Goal: Task Accomplishment & Management: Complete application form

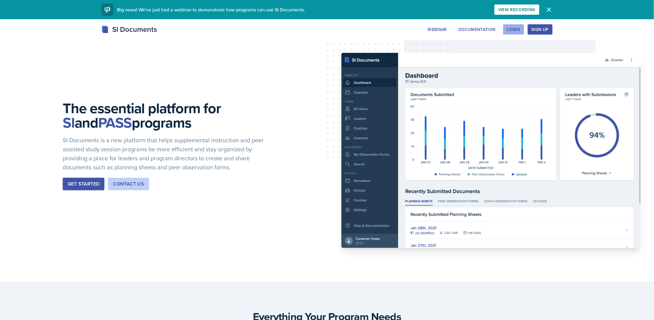
click at [518, 30] on div "Login" at bounding box center [513, 29] width 13 height 5
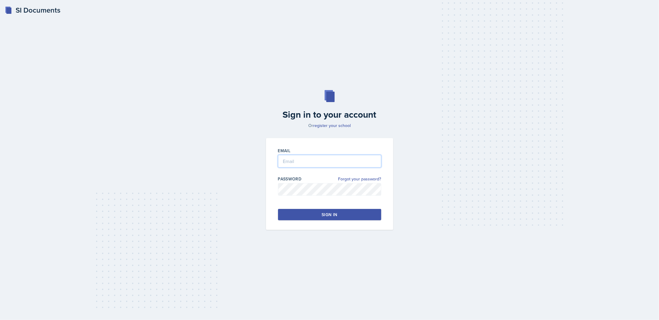
click at [318, 161] on input "email" at bounding box center [329, 161] width 103 height 13
type input "[EMAIL_ADDRESS][DOMAIN_NAME]"
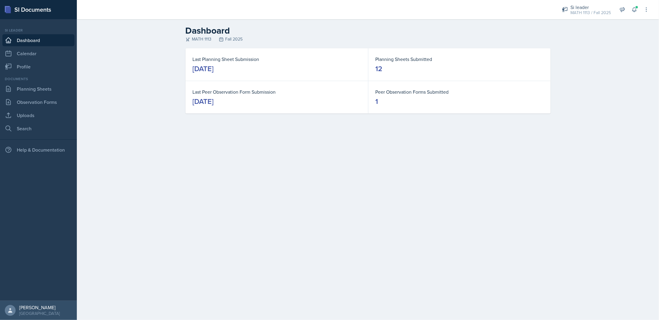
drag, startPoint x: 124, startPoint y: 71, endPoint x: 103, endPoint y: 75, distance: 20.8
click at [123, 71] on div "Dashboard MATH 1113 Fall 2025 Last Planning Sheet Submission [DATE] Planning Sh…" at bounding box center [368, 73] width 582 height 109
click at [33, 88] on link "Planning Sheets" at bounding box center [38, 89] width 72 height 12
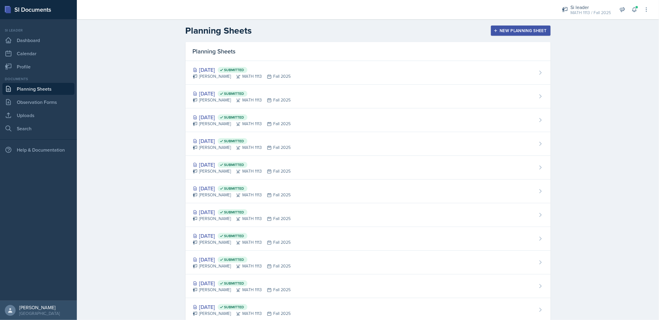
click at [531, 33] on div "New Planning Sheet" at bounding box center [520, 30] width 52 height 5
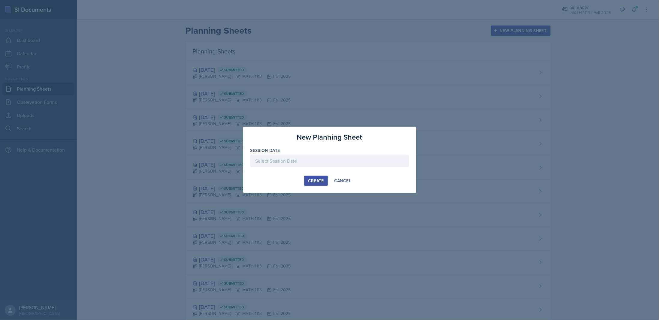
click at [323, 162] on div at bounding box center [329, 161] width 158 height 13
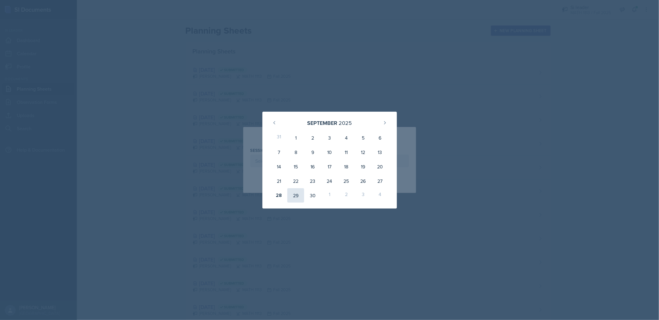
click at [301, 198] on div "29" at bounding box center [295, 195] width 17 height 14
type input "[DATE]"
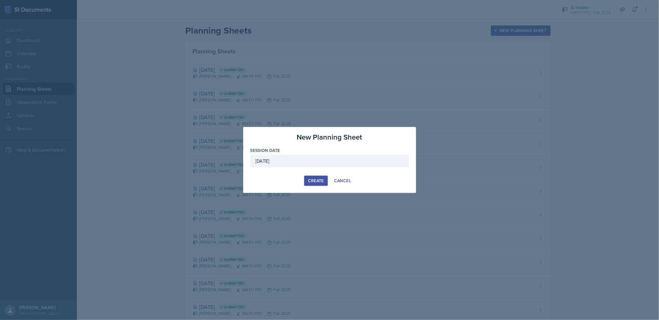
click at [312, 181] on div "Create" at bounding box center [316, 180] width 16 height 5
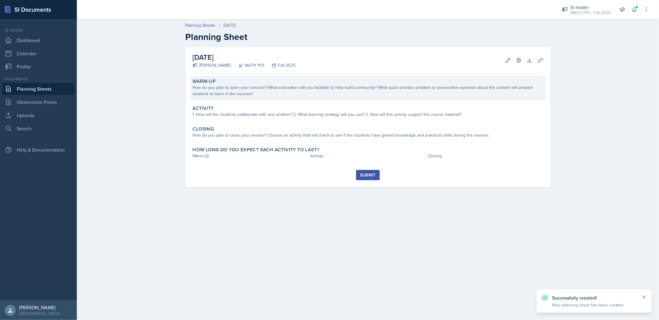
click at [248, 94] on div "How do you plan to open your session? What icebreaker will you facilitate to he…" at bounding box center [368, 90] width 350 height 13
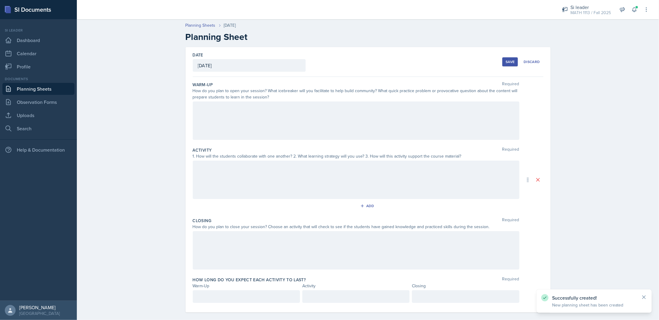
click at [220, 127] on div at bounding box center [356, 120] width 326 height 38
click at [243, 140] on div "Warm-Up Required How do you plan to open your session? What icebreaker will you…" at bounding box center [368, 111] width 350 height 65
click at [231, 131] on div at bounding box center [356, 120] width 326 height 38
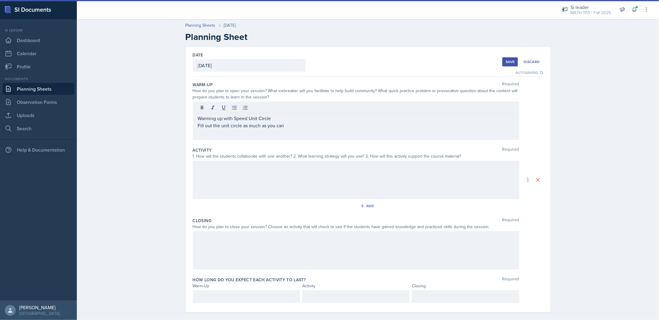
drag, startPoint x: 296, startPoint y: 132, endPoint x: 295, endPoint y: 129, distance: 3.4
click at [295, 129] on div "Warming up with Speed Unit Circle Fill out the unit circle as much as you can" at bounding box center [356, 120] width 326 height 38
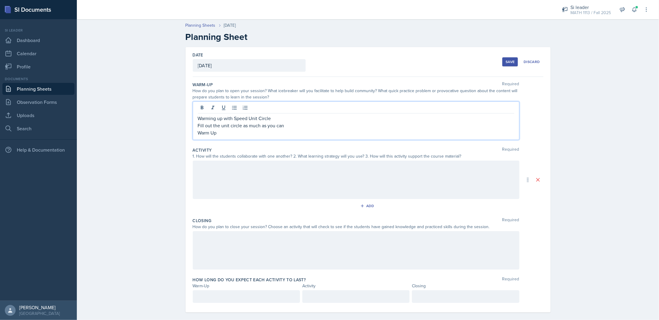
click at [198, 116] on p "Warming up with Speed Unit Circle" at bounding box center [356, 118] width 316 height 7
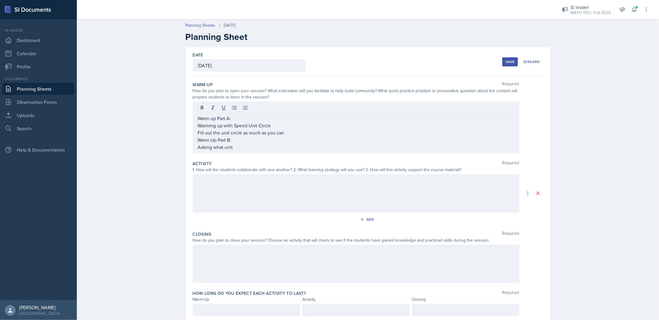
click at [234, 154] on div "Warm-Up Required How do you plan to open your session? What icebreaker will you…" at bounding box center [368, 118] width 350 height 79
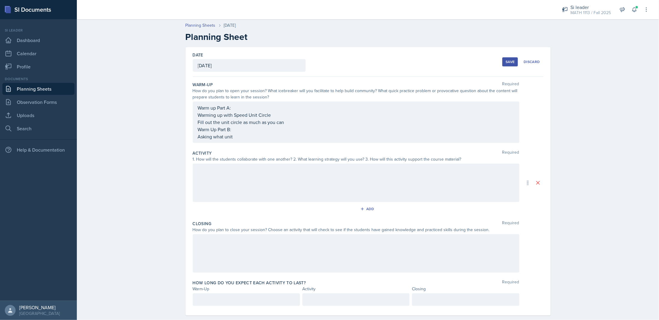
click at [236, 136] on div "Warm up Part A: Warming up with Speed Unit Circle Fill out the unit circle as m…" at bounding box center [356, 122] width 316 height 36
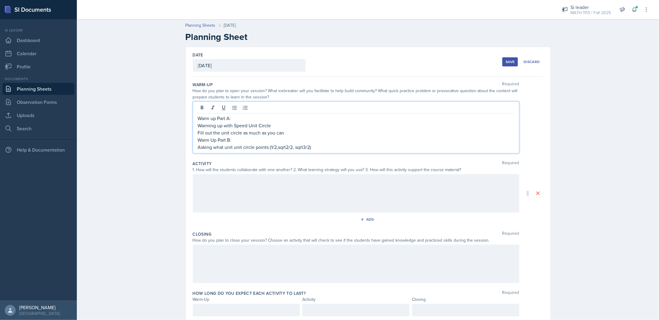
click at [232, 146] on p "Asking what unit unit circle points (1/2,sqrt2/2, sqrt3/2)" at bounding box center [356, 146] width 316 height 7
click at [310, 149] on p "Asking what unit circle points (1/2,sqrt2/2, sqrt3/2)" at bounding box center [356, 146] width 316 height 7
click at [355, 147] on p "Asking what unit circle points (1/2,sqrt2/2, sqrt3/2) they can fill out (still …" at bounding box center [356, 146] width 316 height 7
click at [239, 181] on div at bounding box center [356, 193] width 326 height 38
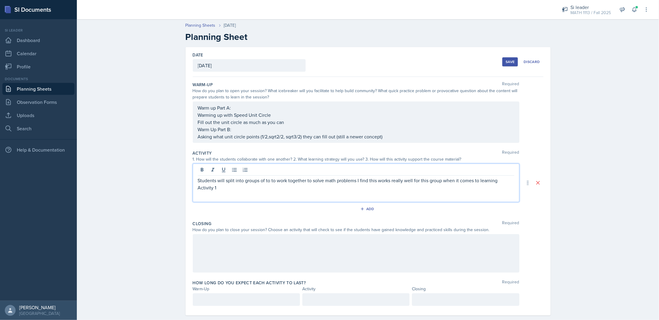
click at [219, 185] on p "Activity 1" at bounding box center [356, 187] width 316 height 7
click at [198, 180] on p "Students will split into groups of to to work together to solve math problems I…" at bounding box center [356, 180] width 316 height 7
click at [277, 192] on div "Students will split into groups of to to work together to solve math problems I…" at bounding box center [356, 183] width 326 height 38
click at [262, 188] on p "Activity 1: Fill in the Triangle" at bounding box center [356, 187] width 316 height 7
click at [238, 194] on p "I will give 6 different triangles" at bounding box center [356, 194] width 316 height 7
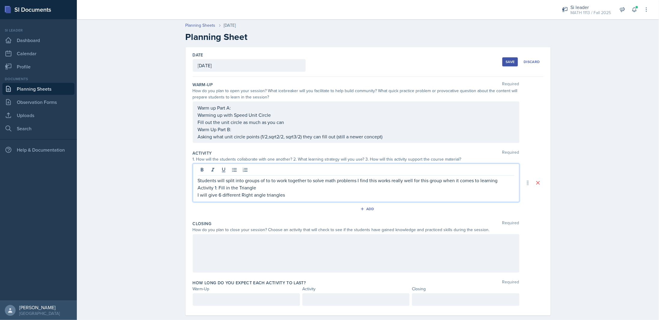
click at [334, 191] on p "I will give 6 different Right angle triangles" at bounding box center [356, 194] width 316 height 7
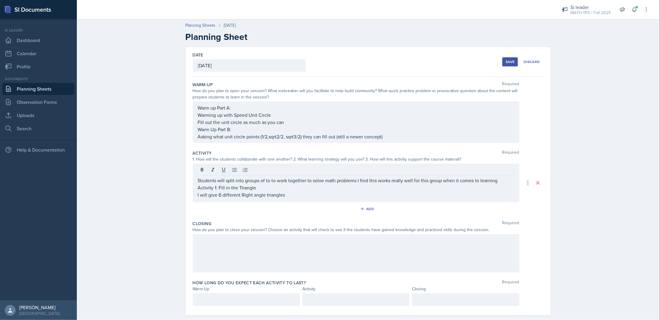
click at [281, 184] on p "Activity 1: Fill in the Triangle" at bounding box center [356, 187] width 316 height 7
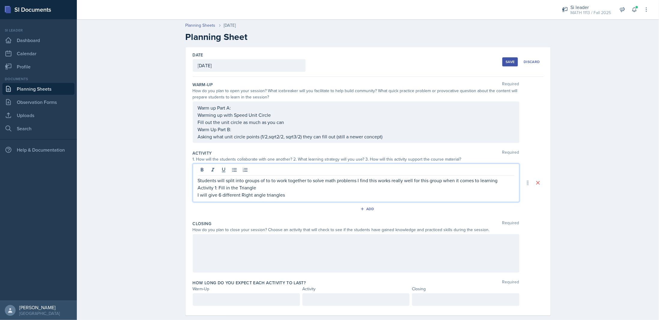
click at [292, 194] on p "I will give 6 different Right angle triangles" at bounding box center [356, 194] width 316 height 7
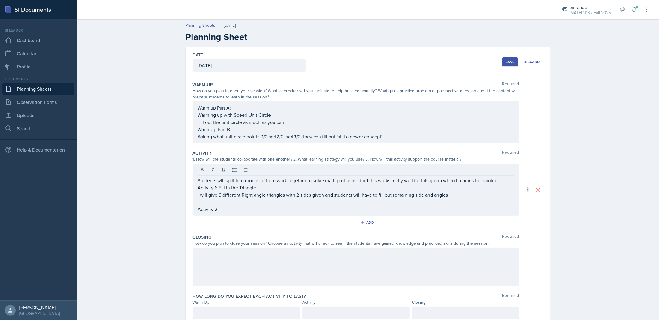
drag, startPoint x: 249, startPoint y: 215, endPoint x: 244, endPoint y: 211, distance: 6.7
click at [249, 215] on div "Activity Required 1. How will the students collaborate with one another? 2. Wha…" at bounding box center [368, 190] width 350 height 84
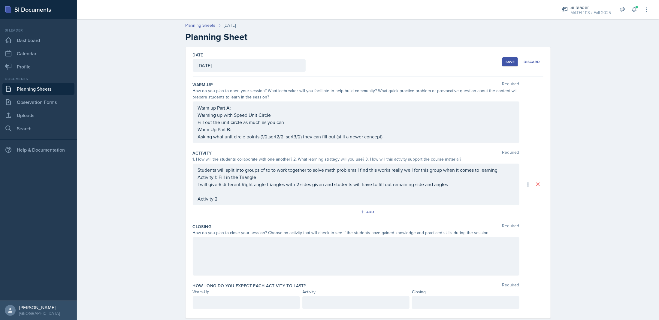
click at [229, 201] on div "Students will split into groups of to to work together to solve math problems I…" at bounding box center [356, 184] width 316 height 36
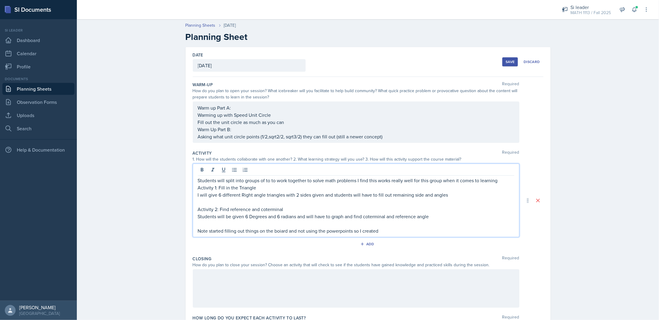
click at [281, 229] on p "Note started filling out things on the boiard and not using the powerpoints so …" at bounding box center [356, 230] width 316 height 7
click at [275, 230] on p "Note started filling out things on the boiard and not using the powerpoints so …" at bounding box center [356, 230] width 316 height 7
click at [404, 229] on p "Note started filling out things on the whiteboard and not using the PowerPoints…" at bounding box center [356, 230] width 316 height 7
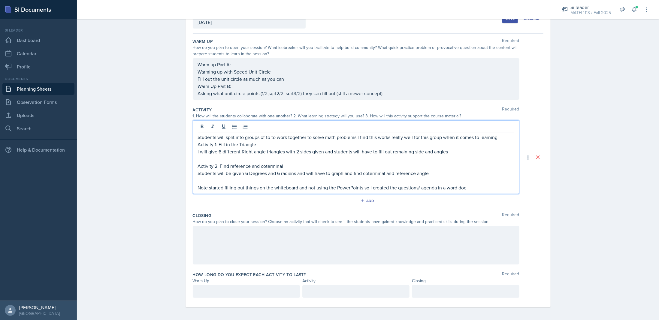
click at [255, 237] on div at bounding box center [356, 245] width 326 height 38
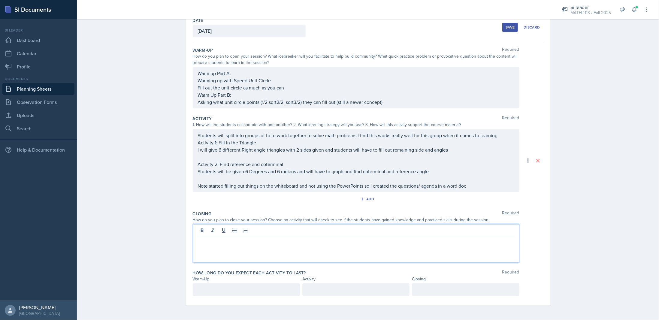
scroll to position [33, 0]
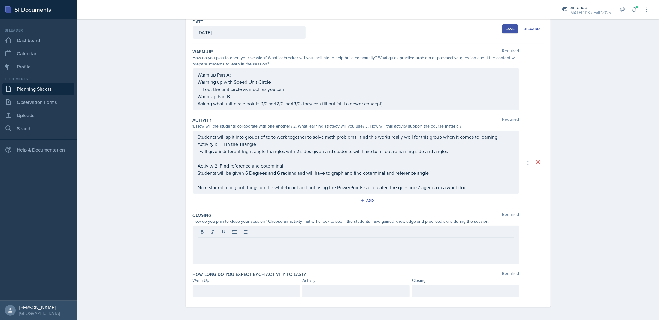
click at [296, 250] on div at bounding box center [356, 245] width 326 height 38
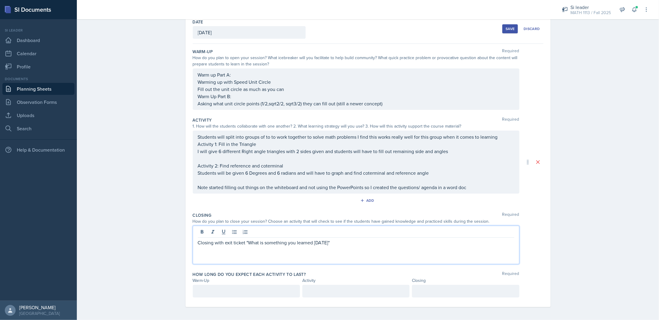
click at [215, 287] on div at bounding box center [246, 291] width 107 height 13
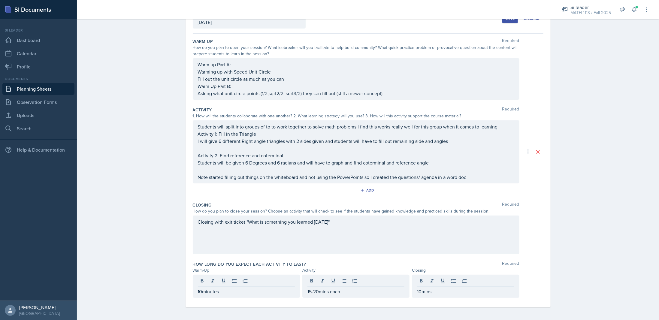
click at [348, 236] on div "Closing with exit ticket "What is something you learned [DATE]"" at bounding box center [356, 234] width 326 height 38
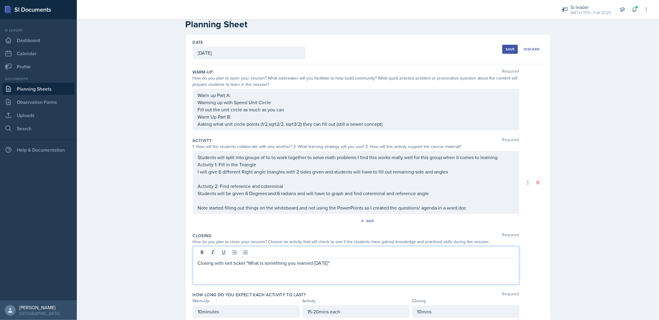
scroll to position [0, 0]
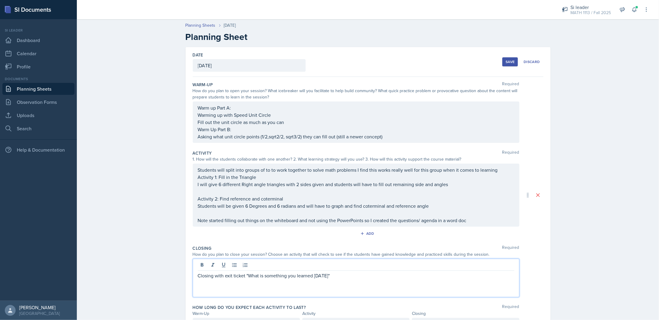
click at [512, 60] on div "Save" at bounding box center [509, 61] width 9 height 5
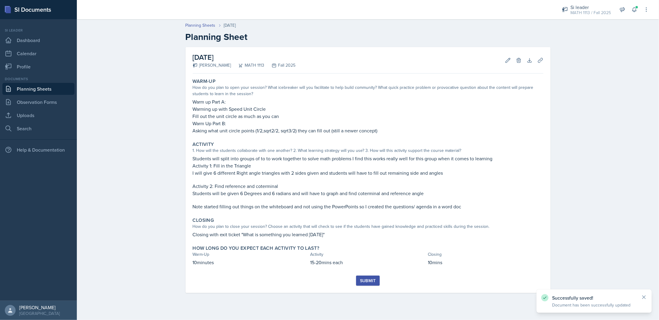
click at [371, 281] on div "Submit" at bounding box center [368, 280] width 16 height 5
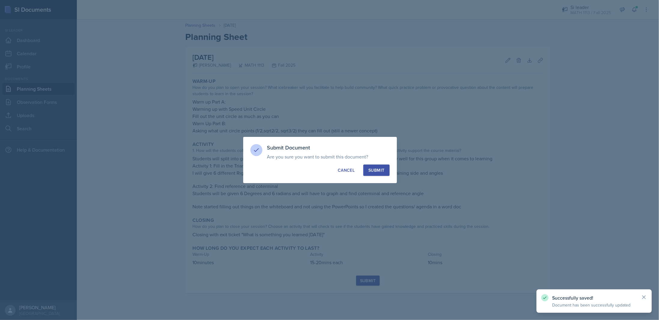
click at [371, 170] on div "Submit" at bounding box center [376, 170] width 16 height 6
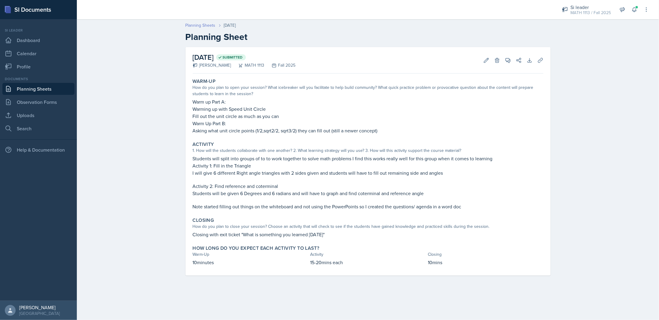
click at [192, 24] on link "Planning Sheets" at bounding box center [200, 25] width 30 height 6
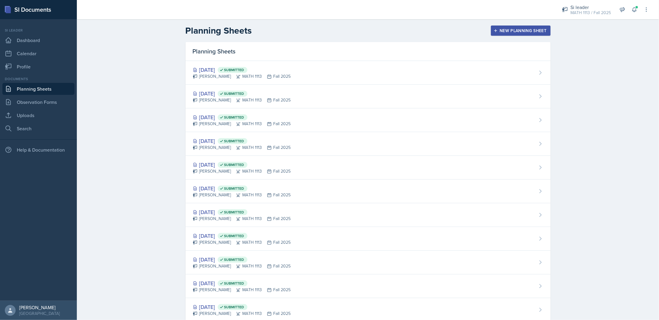
drag, startPoint x: 510, startPoint y: 32, endPoint x: 465, endPoint y: 41, distance: 46.0
click at [510, 32] on div "New Planning Sheet" at bounding box center [520, 30] width 52 height 5
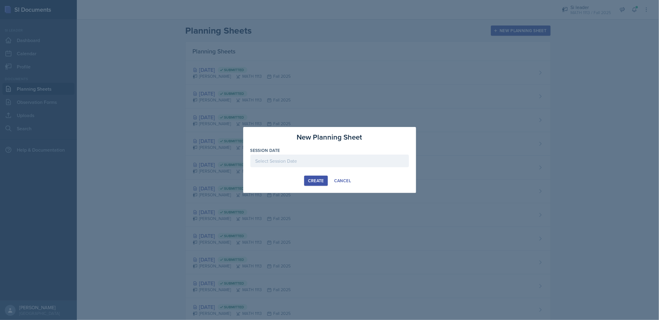
drag, startPoint x: 278, startPoint y: 168, endPoint x: 274, endPoint y: 164, distance: 5.1
click at [277, 167] on div at bounding box center [329, 170] width 158 height 6
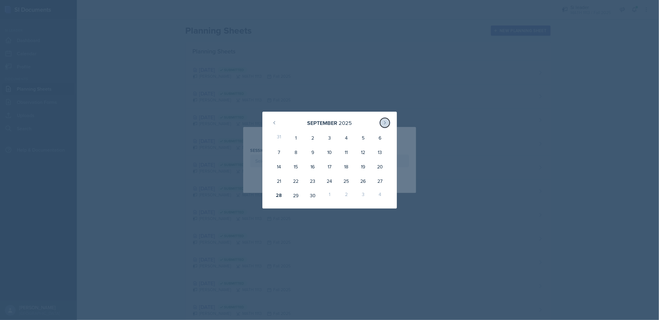
click at [387, 121] on button at bounding box center [385, 123] width 10 height 10
click at [367, 137] on div "3" at bounding box center [362, 138] width 17 height 14
type input "[DATE]"
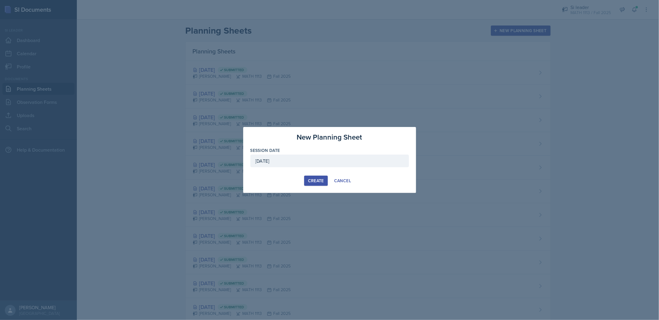
click at [314, 180] on div "Create" at bounding box center [316, 180] width 16 height 5
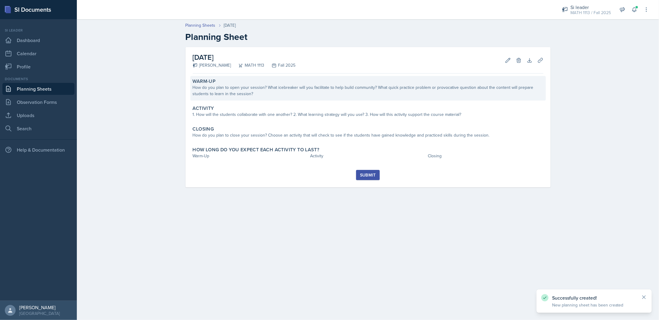
click at [222, 95] on div "How do you plan to open your session? What icebreaker will you facilitate to he…" at bounding box center [368, 90] width 350 height 13
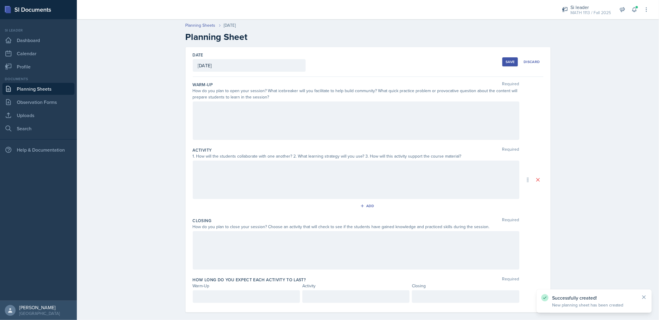
click at [179, 116] on div "Date [DATE] [DATE] 31 1 2 3 4 5 6 7 8 9 10 11 12 13 14 15 16 17 18 19 20 21 22 …" at bounding box center [368, 187] width 384 height 280
click at [231, 123] on div at bounding box center [356, 120] width 326 height 38
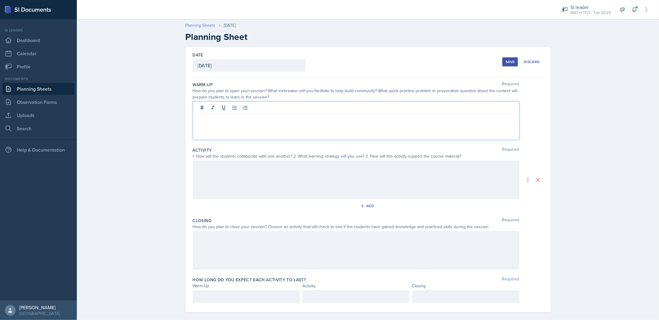
click at [202, 23] on link "Planning Sheets" at bounding box center [200, 25] width 30 height 6
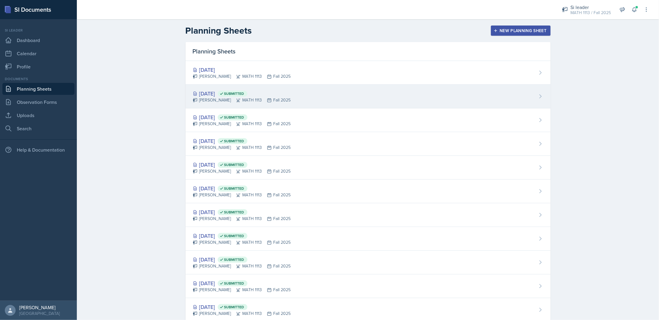
click at [240, 102] on div "[PERSON_NAME] MATH 1113 Fall 2025" at bounding box center [242, 100] width 98 height 6
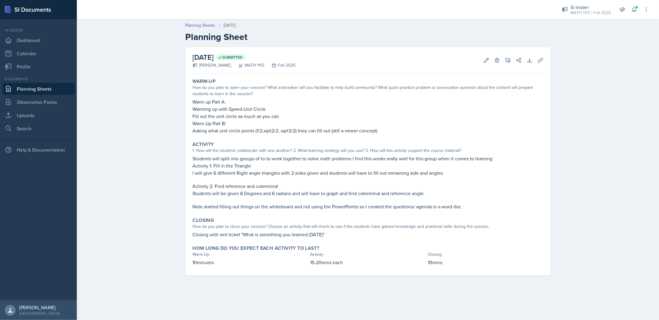
click at [199, 191] on p "Students will be given 6 Degrees and 6 radians and will have to graph and find …" at bounding box center [368, 193] width 350 height 7
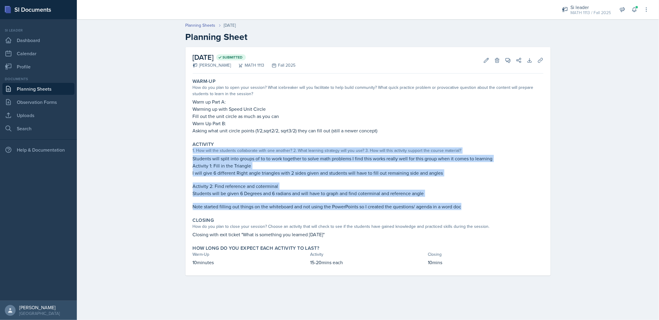
drag, startPoint x: 469, startPoint y: 207, endPoint x: 184, endPoint y: 149, distance: 291.1
click at [184, 149] on div "[DATE] Submitted [PERSON_NAME] MATH 1113 Fall 2025 Edit Delete View Comments Co…" at bounding box center [368, 168] width 384 height 243
copy div "1. How will the students collaborate with one another? 2. What learning strateg…"
click at [202, 24] on link "Planning Sheets" at bounding box center [200, 25] width 30 height 6
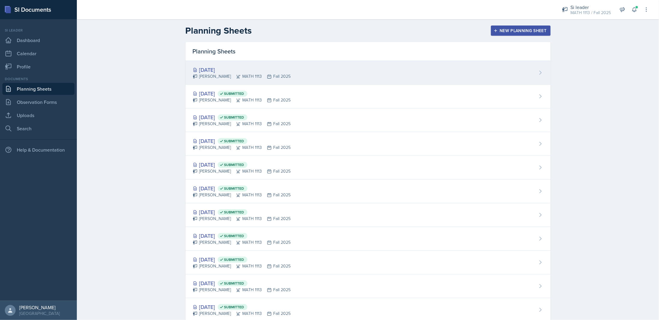
click at [225, 73] on div "[DATE]" at bounding box center [242, 70] width 98 height 8
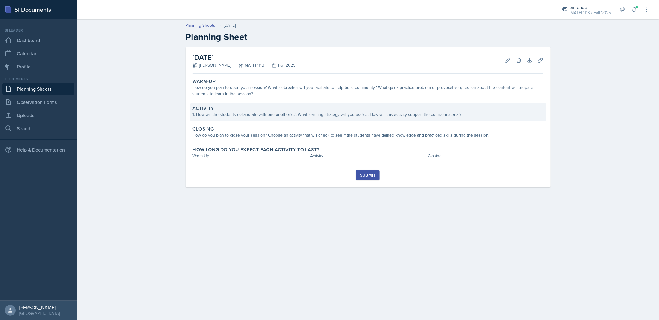
click at [230, 111] on div "Activity" at bounding box center [368, 108] width 350 height 6
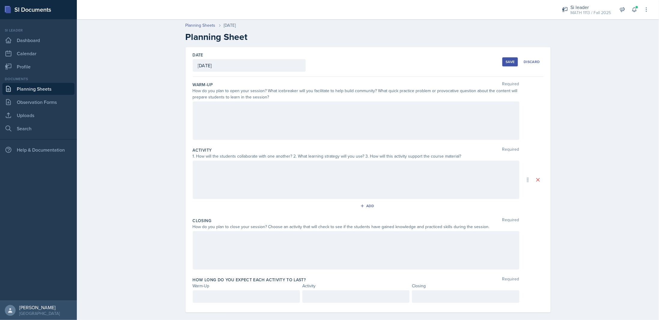
click at [224, 163] on div at bounding box center [356, 180] width 326 height 38
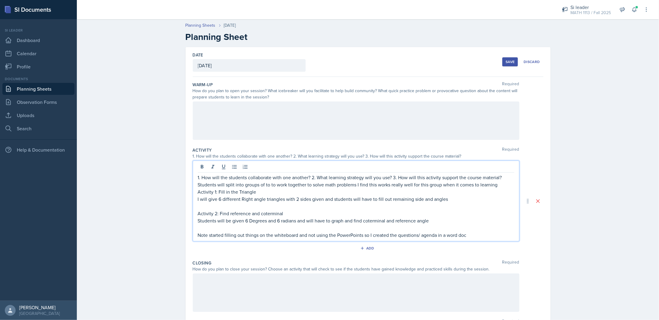
click at [200, 178] on p "1. How will the students collaborate with one another? 2. What learning strateg…" at bounding box center [356, 177] width 316 height 7
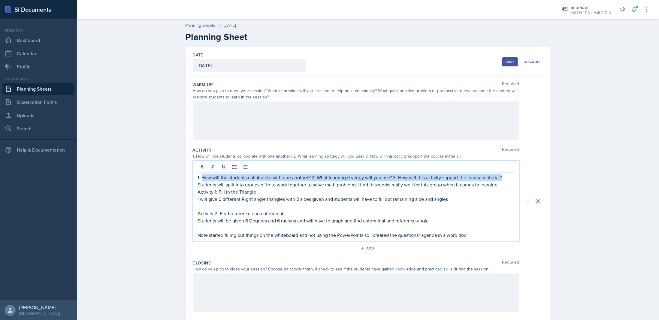
drag, startPoint x: 201, startPoint y: 176, endPoint x: 498, endPoint y: 174, distance: 297.3
click at [498, 174] on p "1. How will the students collaborate with one another? 2. What learning strateg…" at bounding box center [356, 177] width 316 height 7
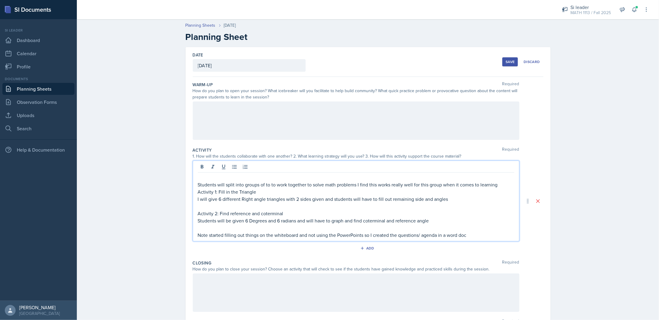
click at [193, 183] on div "Students will split into groups of to to work together to solve math problems I…" at bounding box center [356, 201] width 326 height 81
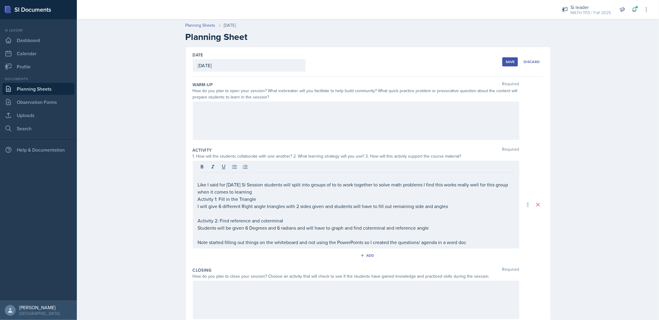
click at [226, 123] on div at bounding box center [356, 120] width 326 height 38
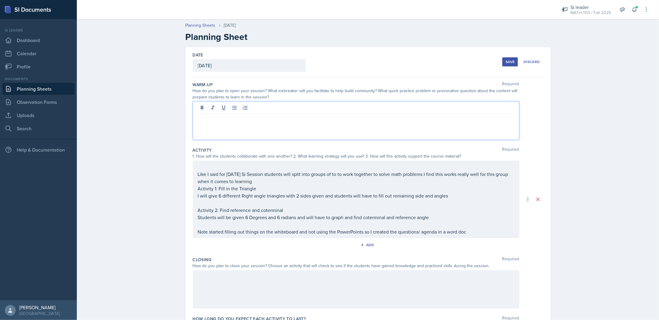
click at [198, 171] on div "Like I said for [DATE] Si Session students will split into groups of to to work…" at bounding box center [356, 199] width 326 height 77
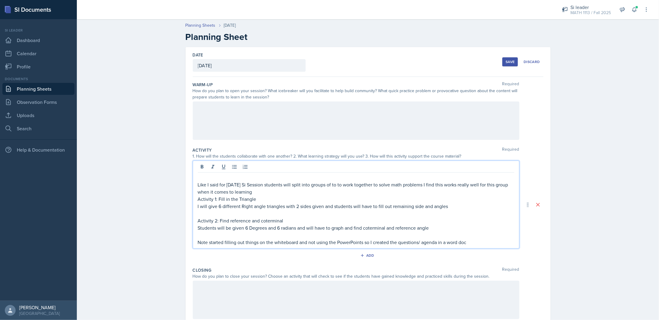
click at [193, 185] on div "Like I said for [DATE] Si Session students will split into groups of to to work…" at bounding box center [356, 205] width 326 height 88
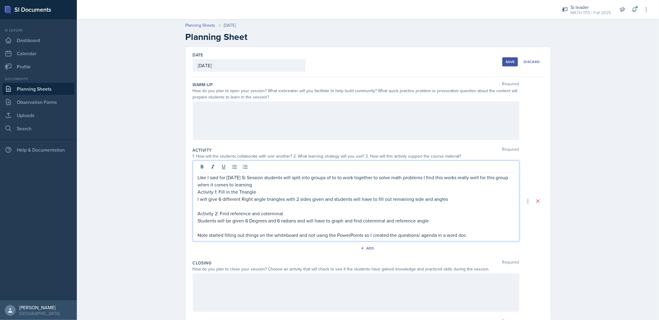
click at [244, 120] on div at bounding box center [356, 120] width 326 height 38
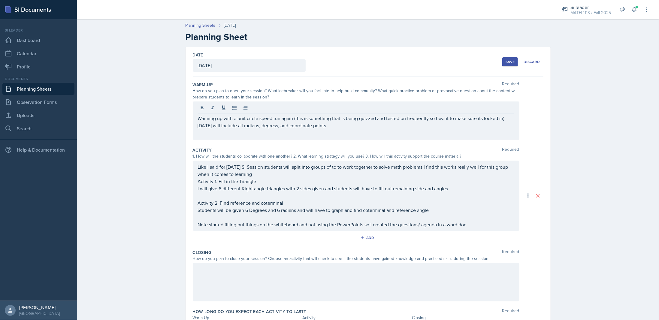
drag, startPoint x: 264, startPoint y: 129, endPoint x: 267, endPoint y: 125, distance: 5.0
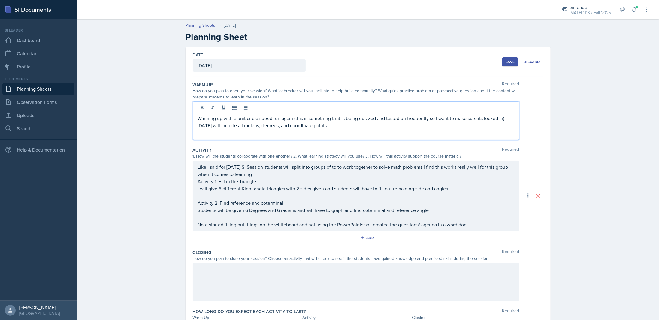
scroll to position [30, 0]
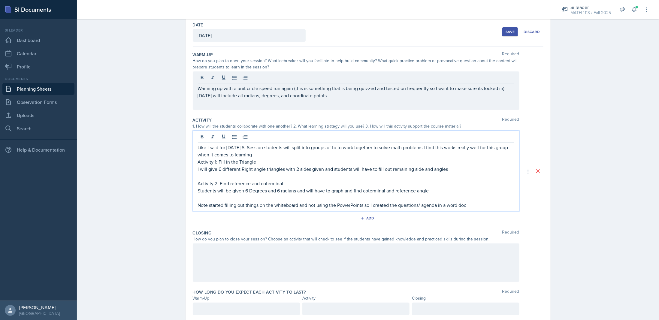
click at [250, 187] on p "Students will be given 6 Degrees and 6 radians and will have to graph and find …" at bounding box center [356, 190] width 316 height 7
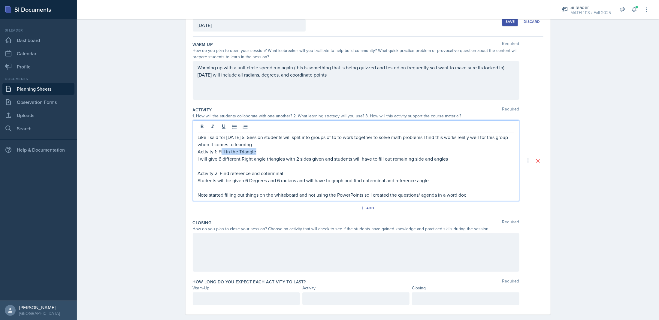
drag, startPoint x: 218, startPoint y: 150, endPoint x: 267, endPoint y: 153, distance: 49.6
click at [267, 153] on p "Activity 1: Fill in the Triangle" at bounding box center [356, 151] width 316 height 7
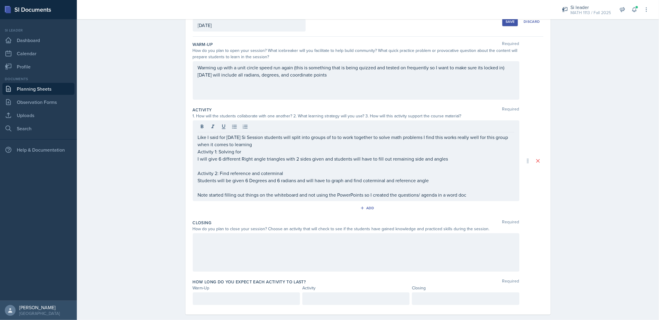
click at [277, 163] on p at bounding box center [356, 165] width 316 height 7
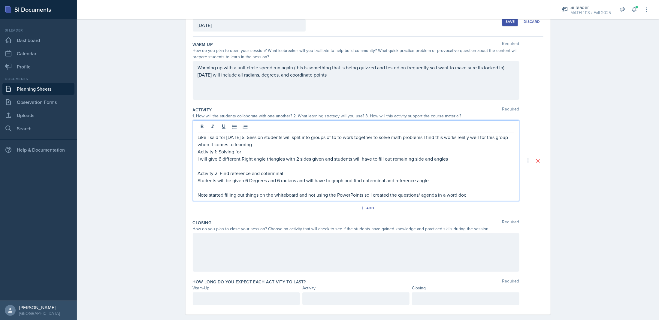
click at [249, 148] on p "Activity 1: Solving for" at bounding box center [356, 151] width 316 height 7
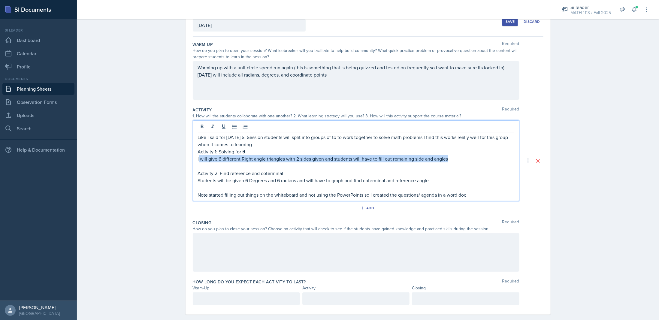
drag, startPoint x: 196, startPoint y: 157, endPoint x: 446, endPoint y: 157, distance: 249.6
click at [446, 157] on p "I will give 6 different Right angle triangles with 2 sides given and students w…" at bounding box center [356, 158] width 316 height 7
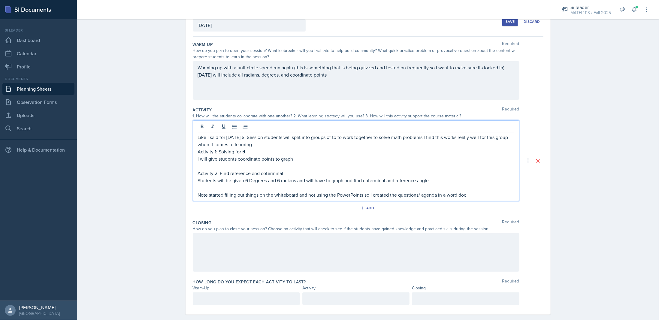
click at [296, 157] on p "I will give students coordinate points to graph" at bounding box center [356, 158] width 316 height 7
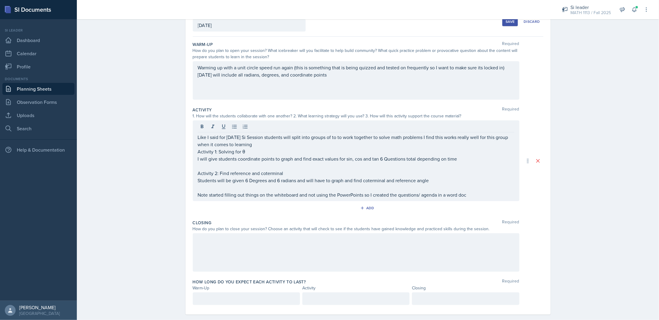
click at [256, 173] on p "Activity 2: Find reference and coterminal" at bounding box center [356, 173] width 316 height 7
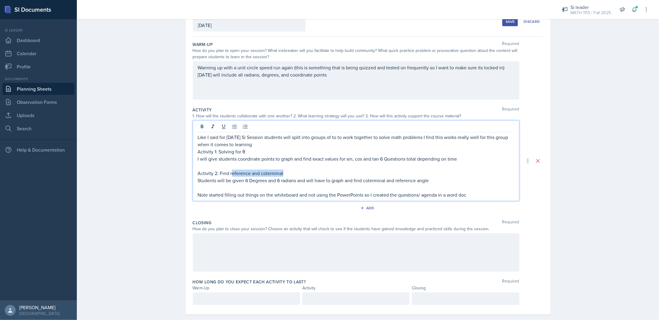
drag, startPoint x: 230, startPoint y: 173, endPoint x: 282, endPoint y: 172, distance: 52.5
click at [282, 172] on p "Activity 2: Find reference and coterminal" at bounding box center [356, 173] width 316 height 7
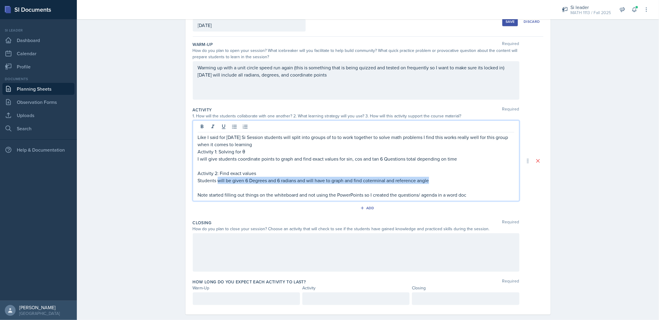
drag, startPoint x: 215, startPoint y: 181, endPoint x: 451, endPoint y: 182, distance: 236.4
click at [451, 182] on p "Students will be given 6 Degrees and 6 radians and will have to graph and find …" at bounding box center [356, 180] width 316 height 7
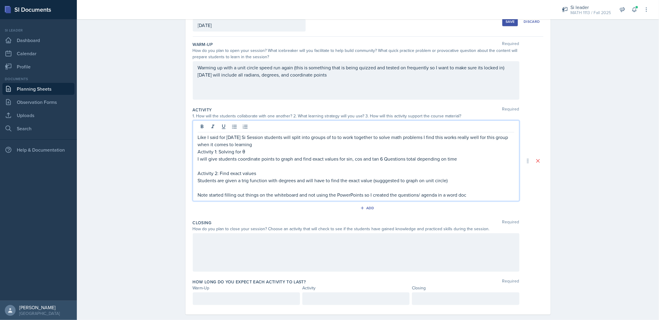
click at [375, 179] on p "Students are given a trig function with degrees and will have to find the exact…" at bounding box center [356, 180] width 316 height 7
click at [461, 189] on p at bounding box center [356, 187] width 316 height 7
click at [454, 177] on p "Students are given a trig function with degrees and will have to find the exact…" at bounding box center [356, 180] width 316 height 7
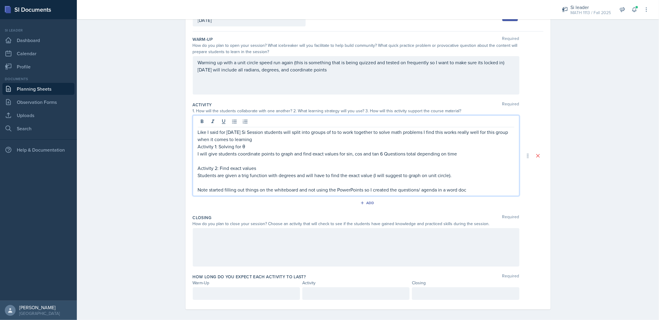
scroll to position [48, 0]
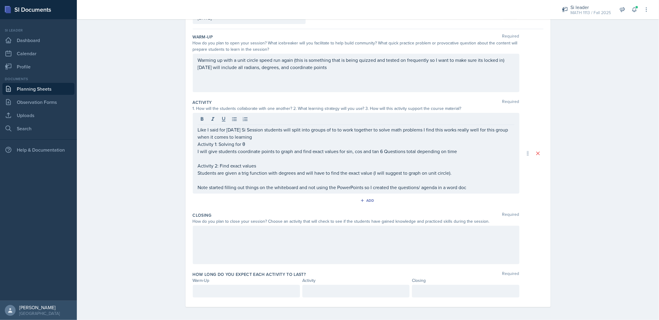
click at [250, 234] on div at bounding box center [356, 245] width 326 height 38
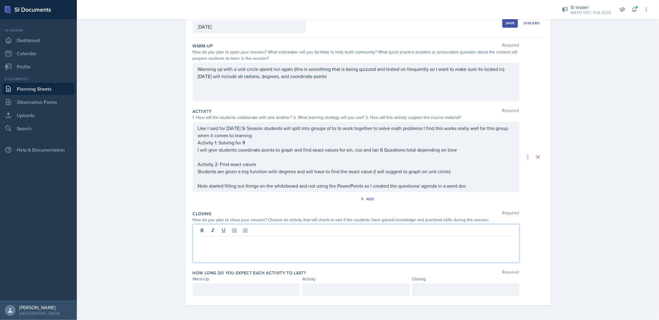
scroll to position [37, 0]
paste div
click at [198, 240] on p "How do you find the sin θ value if giving coordinates?" at bounding box center [356, 242] width 316 height 7
click at [342, 243] on p "Closing with "How do you find the sin θ value if giving coordinates?" at bounding box center [356, 242] width 316 height 7
click at [219, 287] on p at bounding box center [246, 290] width 97 height 7
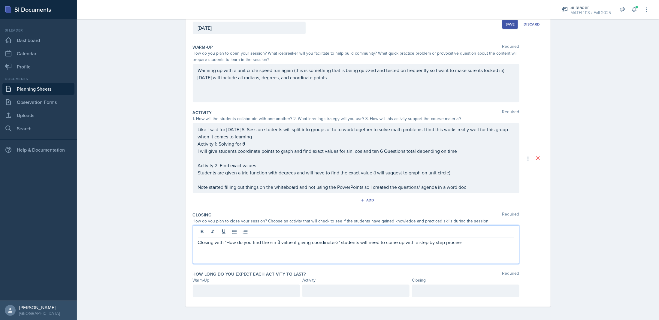
scroll to position [48, 0]
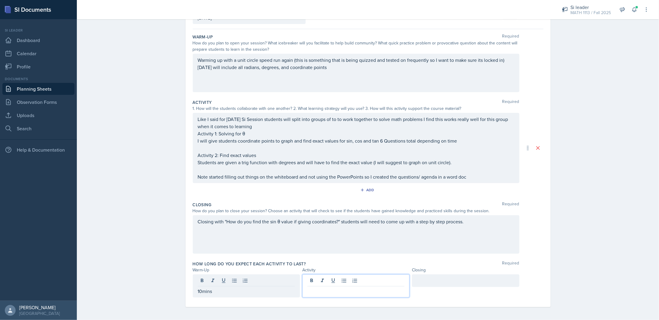
click at [376, 219] on div "Closing with "How do you find the sin θ value if giving coordinates?" students …" at bounding box center [356, 234] width 326 height 38
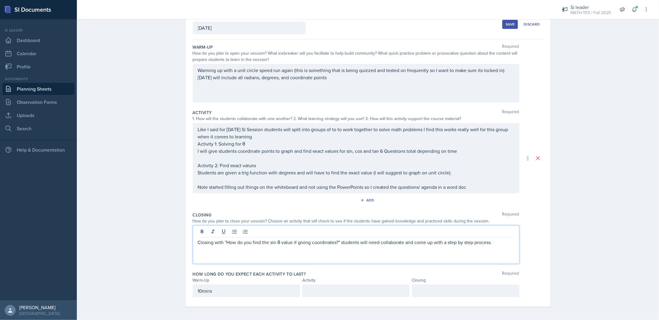
click at [339, 285] on div at bounding box center [355, 290] width 107 height 13
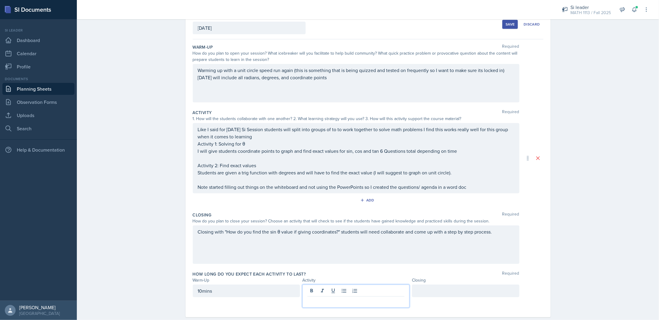
scroll to position [48, 0]
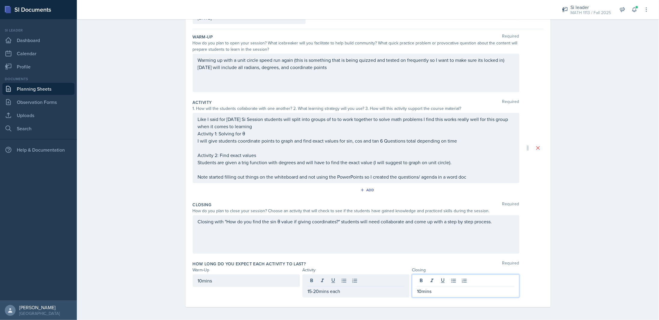
click at [563, 122] on div "Planning Sheets [DATE] Planning Sheet Date [DATE] [DATE] 31 1 2 3 4 5 6 7 8 9 1…" at bounding box center [368, 144] width 582 height 353
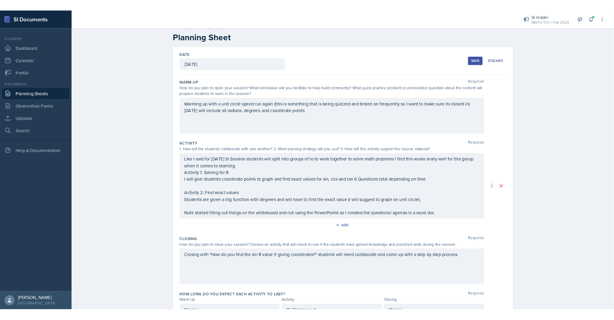
scroll to position [0, 0]
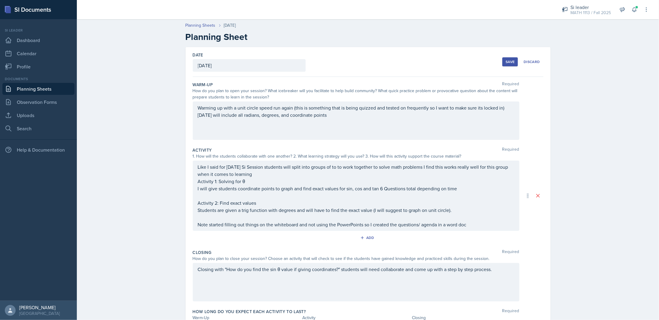
click at [511, 63] on div "Save" at bounding box center [509, 61] width 9 height 5
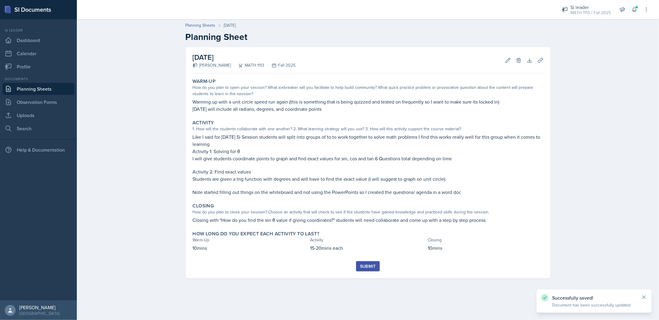
click at [374, 262] on button "Submit" at bounding box center [368, 266] width 24 height 10
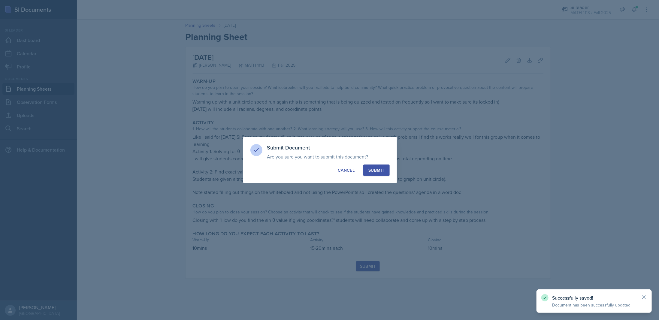
click at [380, 168] on div "Submit" at bounding box center [376, 170] width 16 height 6
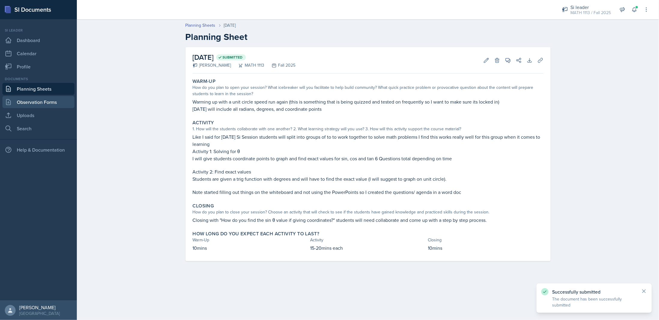
click at [28, 98] on link "Observation Forms" at bounding box center [38, 102] width 72 height 12
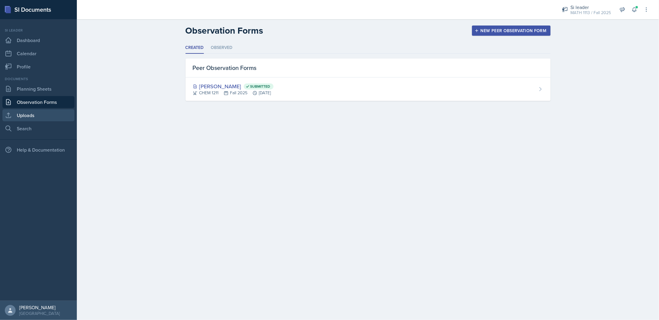
click at [28, 114] on link "Uploads" at bounding box center [38, 115] width 72 height 12
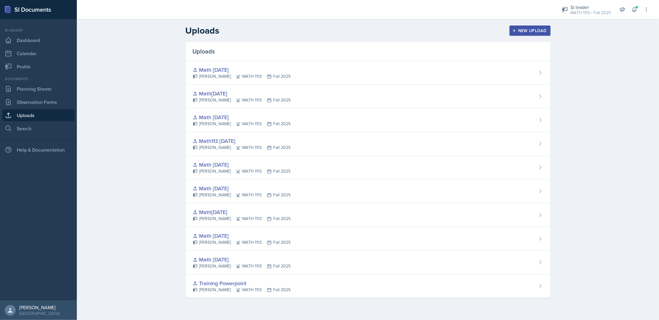
click at [526, 29] on div "New Upload" at bounding box center [529, 30] width 33 height 5
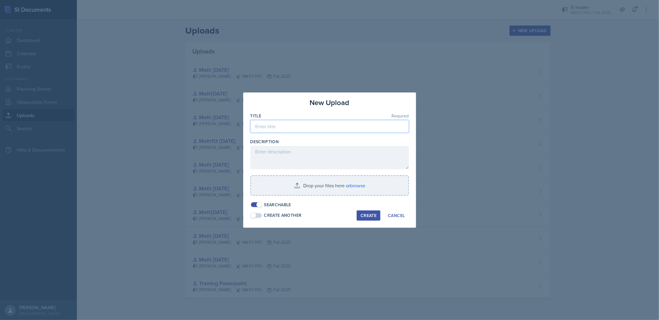
click at [272, 125] on input at bounding box center [329, 126] width 158 height 13
type input "O"
type input "Math[DATE]"
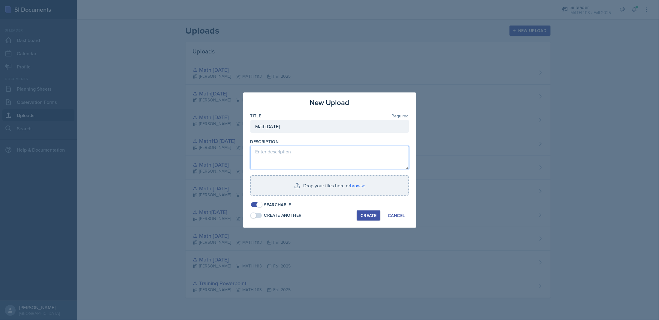
click at [266, 157] on textarea at bounding box center [329, 157] width 158 height 23
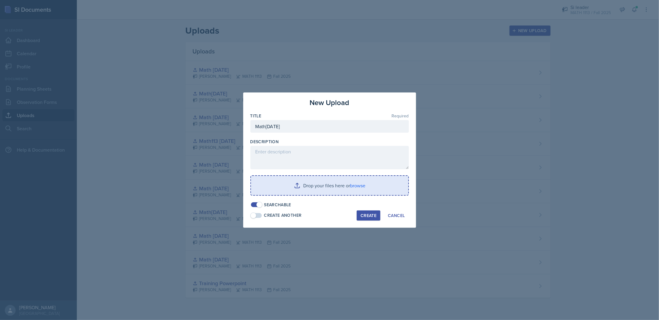
click at [335, 182] on input "file" at bounding box center [329, 185] width 157 height 19
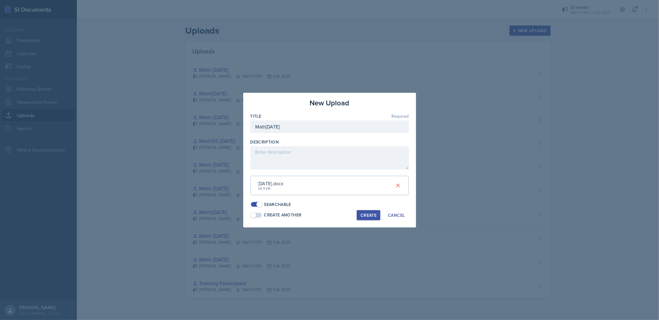
click at [374, 215] on div "Create" at bounding box center [368, 215] width 16 height 5
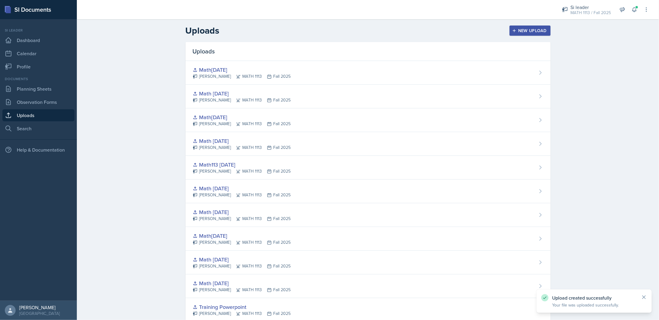
drag, startPoint x: 520, startPoint y: 30, endPoint x: 437, endPoint y: 34, distance: 83.5
click at [520, 30] on div "New Upload" at bounding box center [529, 30] width 33 height 5
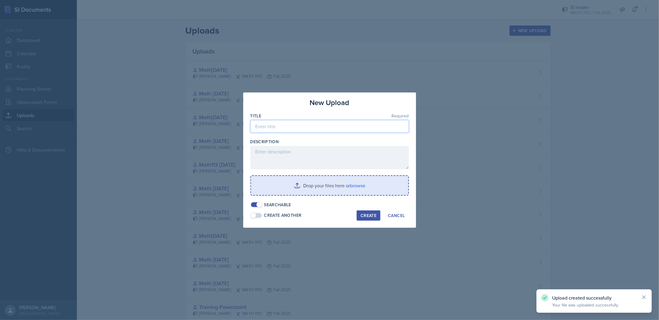
click at [265, 126] on input at bounding box center [329, 126] width 158 height 13
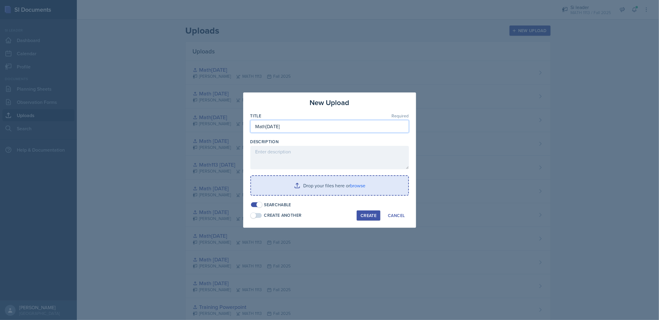
type input "Math[DATE]"
click at [321, 184] on input "file" at bounding box center [329, 185] width 157 height 19
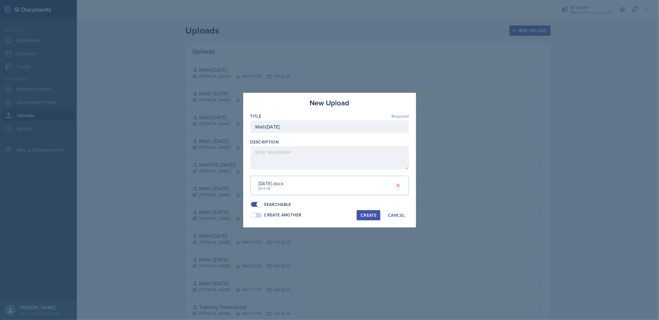
click at [367, 213] on div "Create" at bounding box center [368, 215] width 16 height 5
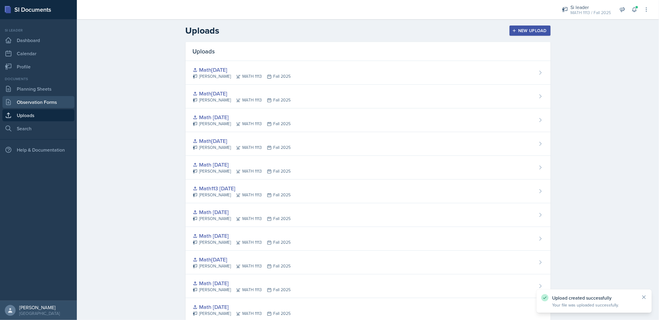
click at [32, 99] on link "Observation Forms" at bounding box center [38, 102] width 72 height 12
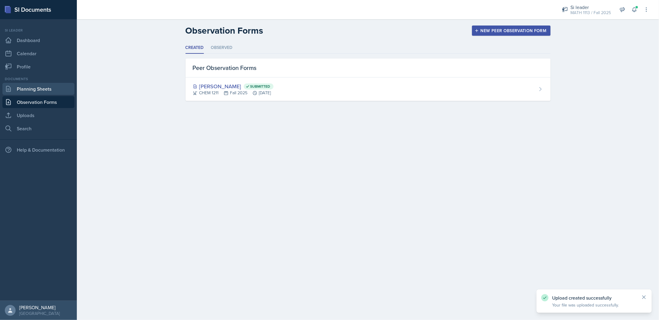
click at [32, 86] on link "Planning Sheets" at bounding box center [38, 89] width 72 height 12
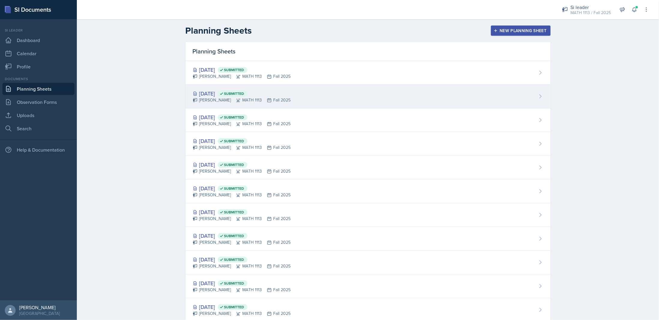
click at [320, 94] on div "[DATE] Submitted [PERSON_NAME] MATH 1113 Fall 2025" at bounding box center [367, 97] width 365 height 24
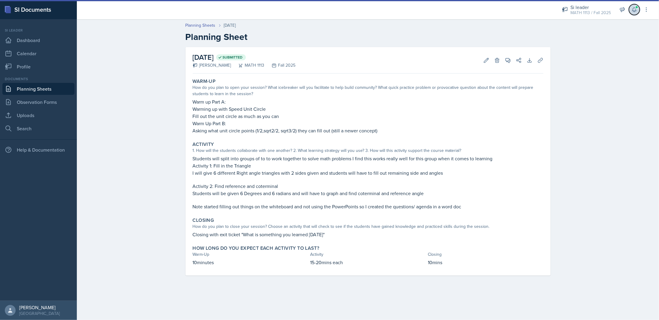
click at [634, 8] on icon at bounding box center [634, 10] width 6 height 6
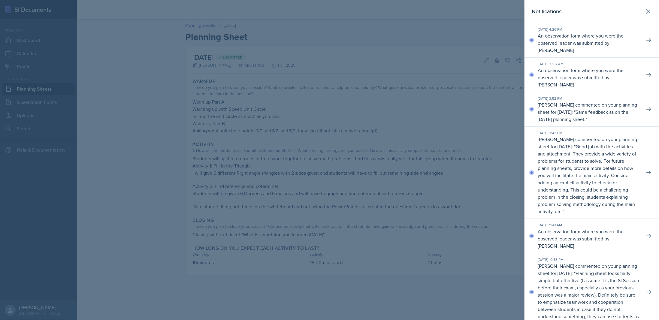
click at [389, 46] on div at bounding box center [329, 160] width 659 height 320
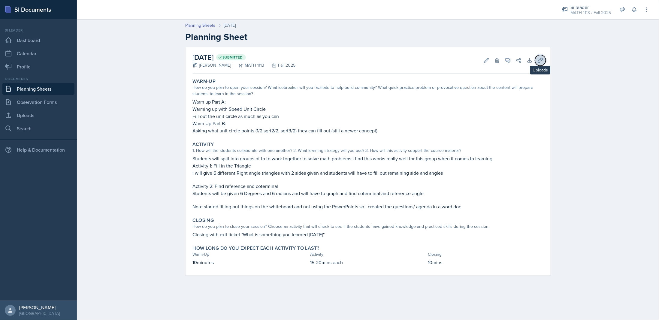
click at [540, 58] on icon at bounding box center [540, 60] width 6 height 6
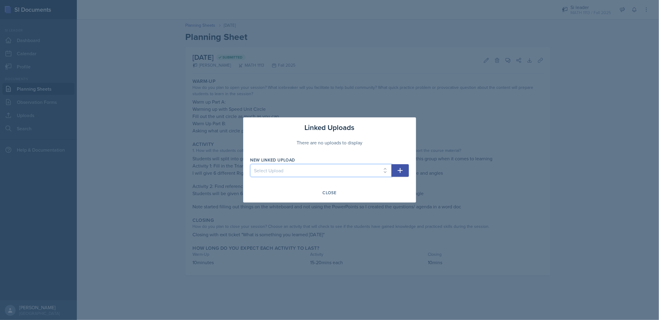
drag, startPoint x: 289, startPoint y: 165, endPoint x: 288, endPoint y: 168, distance: 3.1
click at [288, 166] on select "Select Upload Training Powerpoint Math [DATE] Math [DATE] Math[DATE] Math [DATE…" at bounding box center [320, 170] width 141 height 13
select select "d552ef84-d9ae-4ba4-b835-24c54446b414"
click at [250, 164] on select "Select Upload Training Powerpoint Math [DATE] Math [DATE] Math[DATE] Math [DATE…" at bounding box center [320, 170] width 141 height 13
click at [400, 172] on icon "button" at bounding box center [399, 170] width 5 height 5
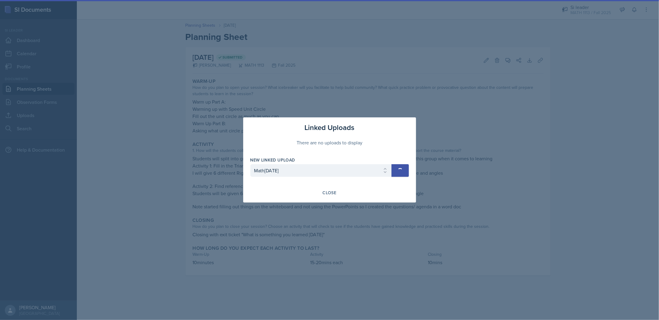
select select
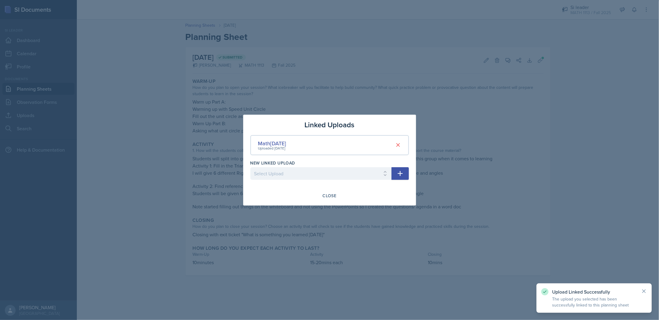
click at [163, 162] on div at bounding box center [329, 160] width 659 height 320
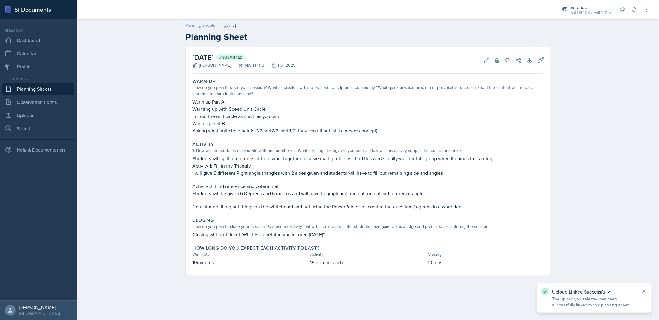
click at [206, 22] on link "Planning Sheets" at bounding box center [200, 25] width 30 height 6
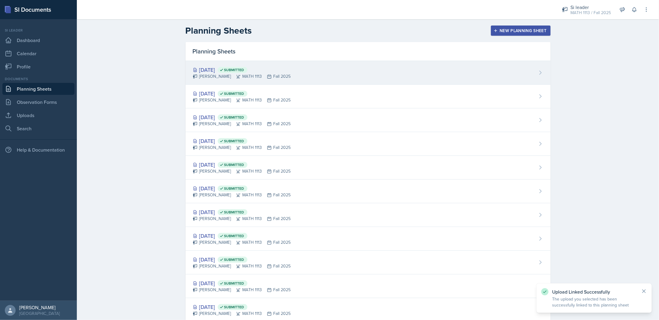
click at [374, 73] on div "[DATE] Submitted [PERSON_NAME] MATH 1113 Fall 2025" at bounding box center [367, 73] width 365 height 24
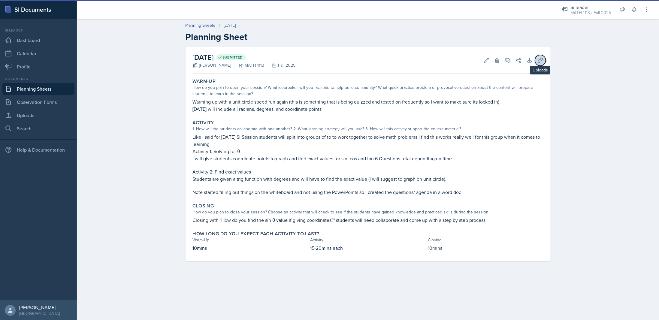
click at [539, 60] on icon at bounding box center [540, 60] width 5 height 5
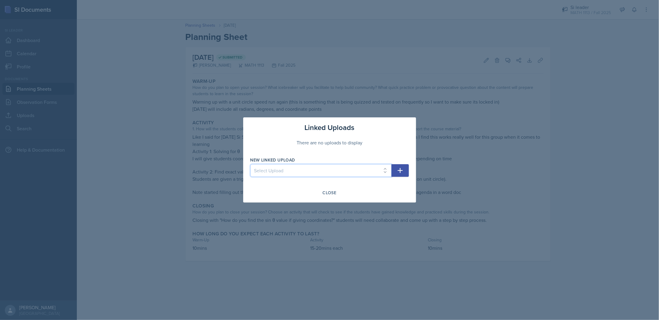
drag, startPoint x: 303, startPoint y: 171, endPoint x: 260, endPoint y: 174, distance: 42.4
click at [303, 171] on select "Select Upload Training Powerpoint Math [DATE] Math [DATE] Math[DATE] Math [DATE…" at bounding box center [320, 170] width 141 height 13
select select "03939bea-bded-49b6-bb75-5f078ecec96f"
click at [250, 164] on select "Select Upload Training Powerpoint Math [DATE] Math [DATE] Math[DATE] Math [DATE…" at bounding box center [320, 170] width 141 height 13
click at [402, 172] on icon "button" at bounding box center [399, 170] width 7 height 7
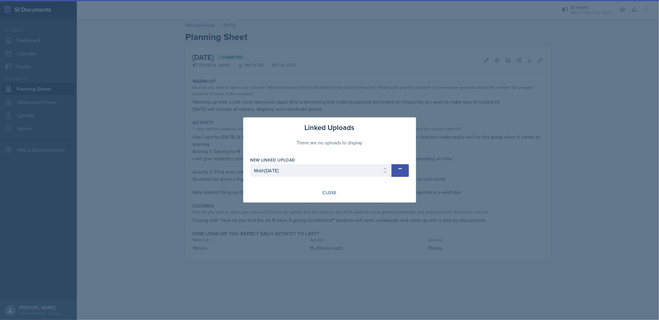
select select
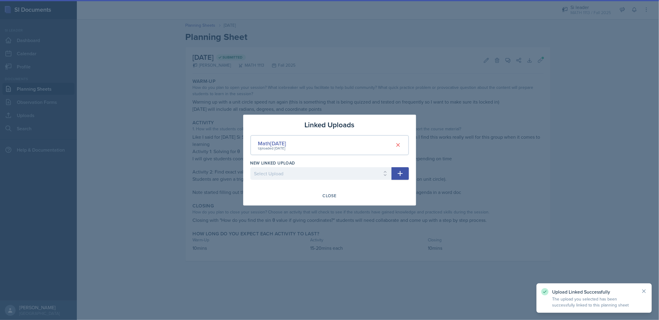
click at [563, 138] on div at bounding box center [329, 160] width 659 height 320
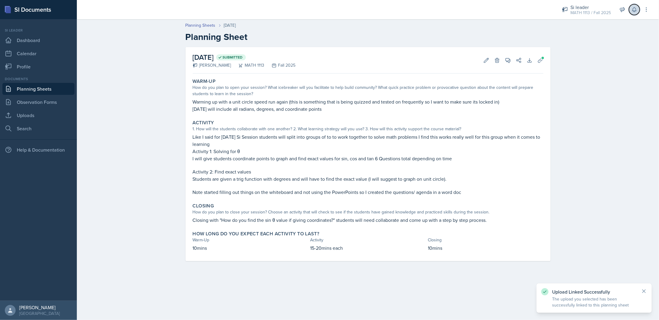
click at [635, 12] on icon at bounding box center [634, 10] width 4 height 5
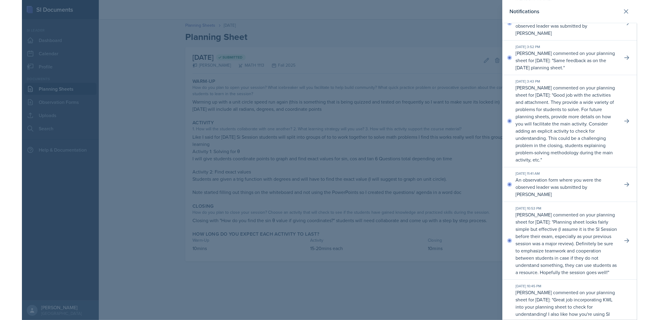
scroll to position [60, 0]
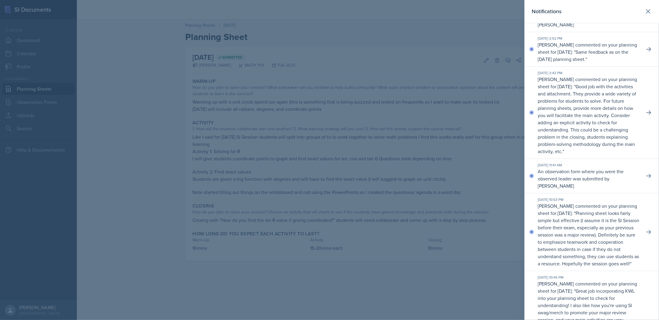
click at [229, 176] on div at bounding box center [329, 160] width 659 height 320
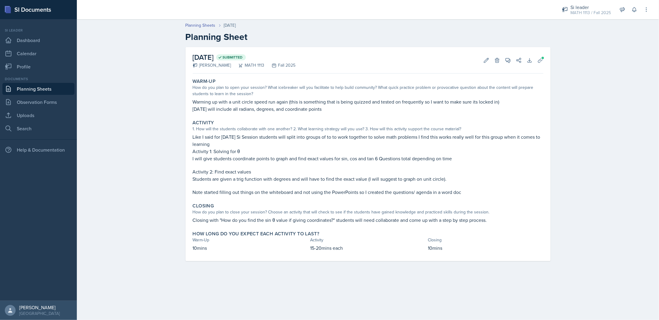
click at [31, 95] on div "Documents Planning Sheets Observation Forms Uploads Search" at bounding box center [38, 105] width 72 height 58
click at [32, 99] on link "Observation Forms" at bounding box center [38, 102] width 72 height 12
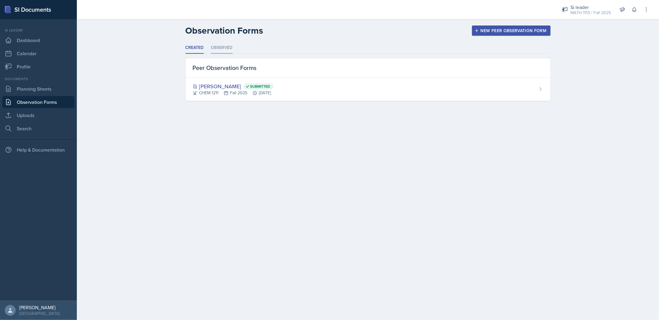
click at [220, 46] on li "Observed" at bounding box center [222, 48] width 22 height 12
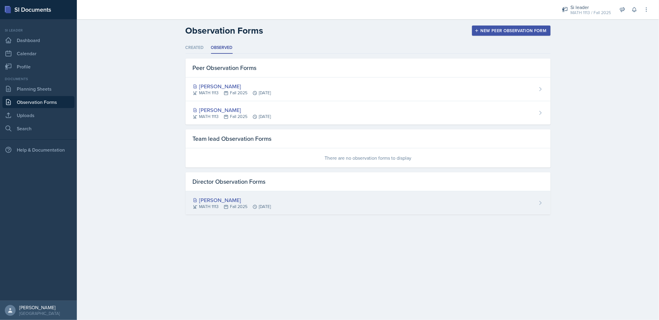
click at [224, 202] on div "[PERSON_NAME]" at bounding box center [232, 200] width 78 height 8
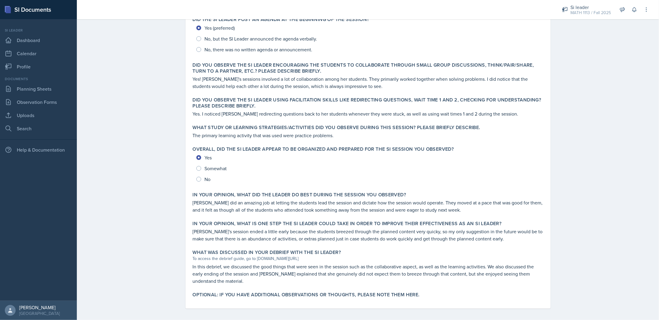
scroll to position [156, 0]
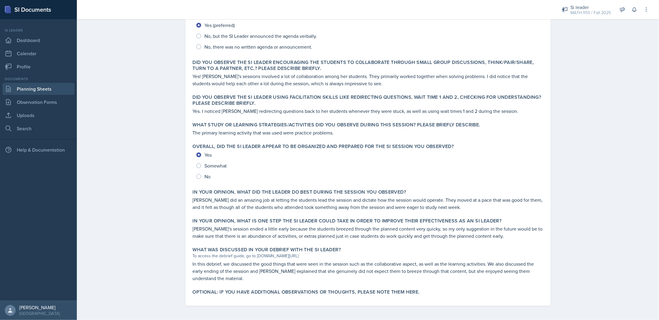
click at [41, 89] on link "Planning Sheets" at bounding box center [38, 89] width 72 height 12
